Goal: Information Seeking & Learning: Learn about a topic

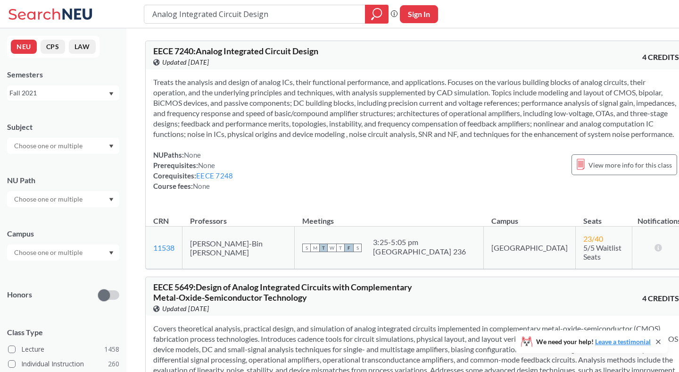
click at [113, 94] on icon "Dropdown arrow" at bounding box center [111, 94] width 5 height 4
click at [94, 112] on div "Fall 2025" at bounding box center [65, 113] width 107 height 10
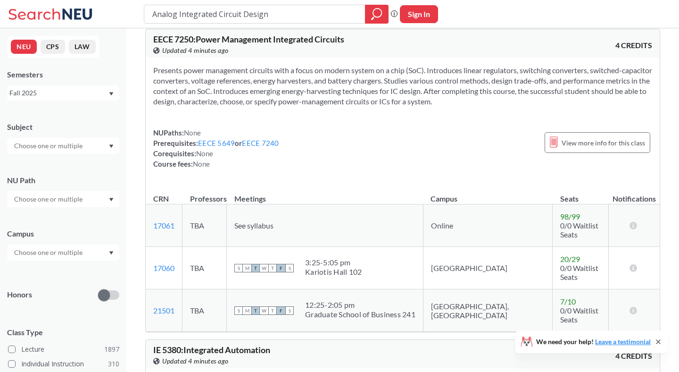
scroll to position [769, 0]
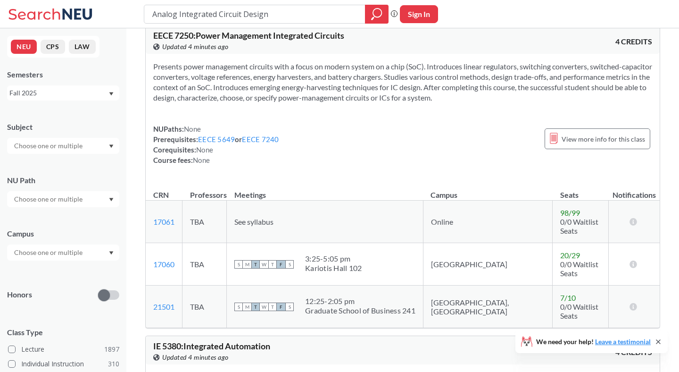
click at [293, 41] on span "EECE 7250 : Power Management Integrated Circuits" at bounding box center [248, 35] width 191 height 10
click at [298, 98] on section "Presents power management circuits with a focus on modern system on a chip (SoC…" at bounding box center [402, 81] width 499 height 41
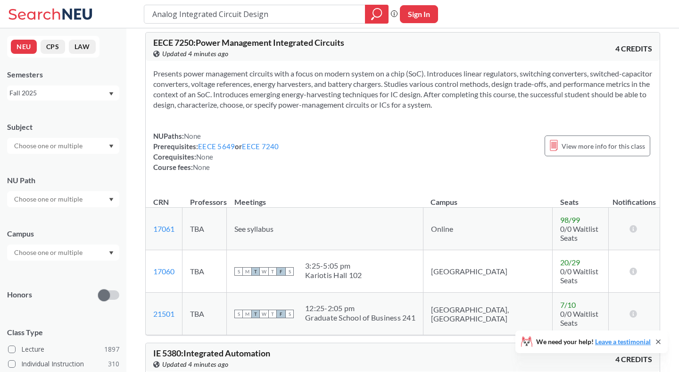
scroll to position [761, 0]
click at [298, 98] on section "Presents power management circuits with a focus on modern system on a chip (SoC…" at bounding box center [402, 89] width 499 height 41
click at [306, 128] on div "Presents power management circuits with a focus on modern system on a chip (SoC…" at bounding box center [403, 125] width 514 height 126
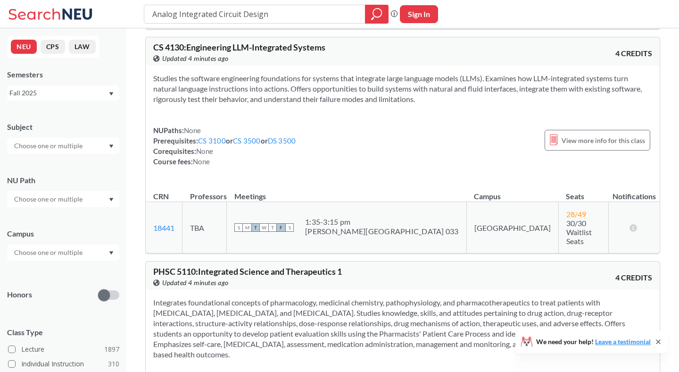
scroll to position [2172, 0]
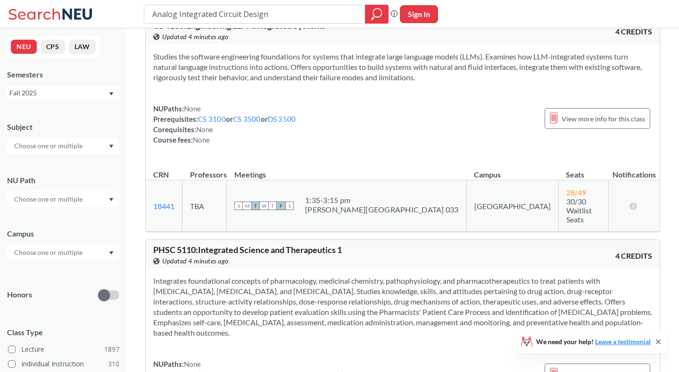
click at [110, 90] on div "Fall 2025" at bounding box center [63, 92] width 112 height 15
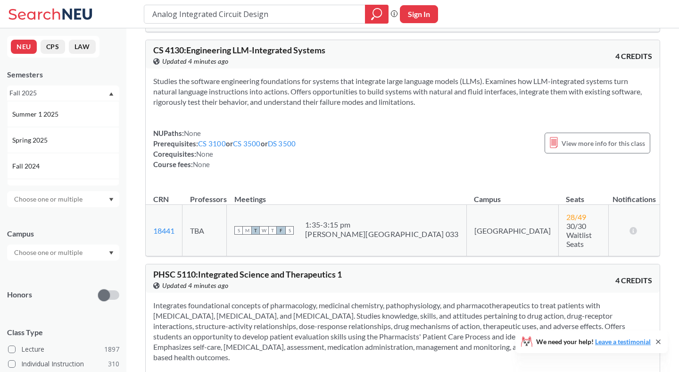
scroll to position [86, 0]
click at [97, 122] on div "Spring 2025" at bounding box center [63, 131] width 112 height 26
